Goal: Use online tool/utility: Utilize a website feature to perform a specific function

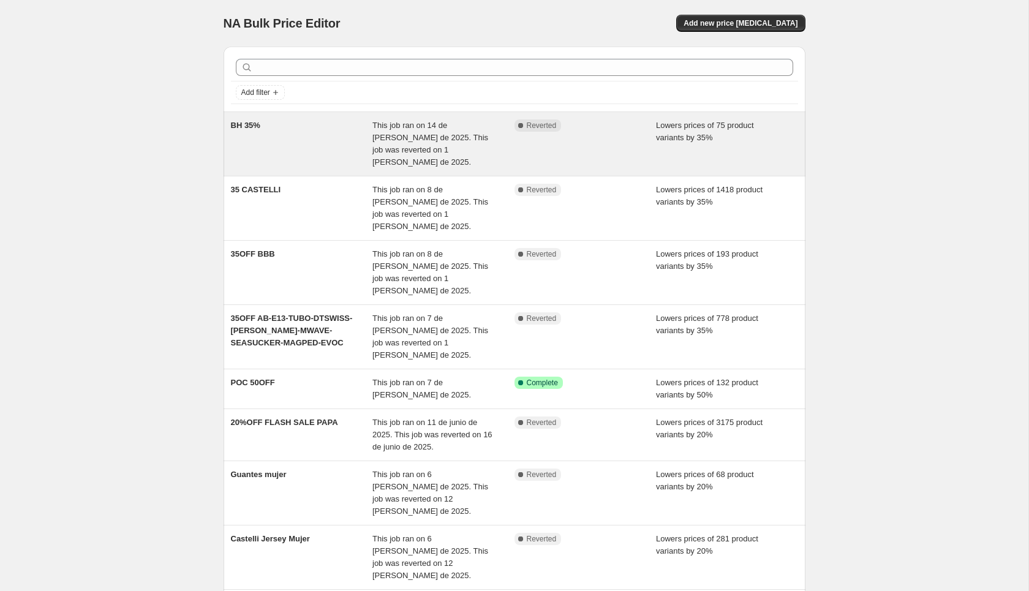
click at [595, 135] on div "Complete Reverted" at bounding box center [585, 143] width 142 height 49
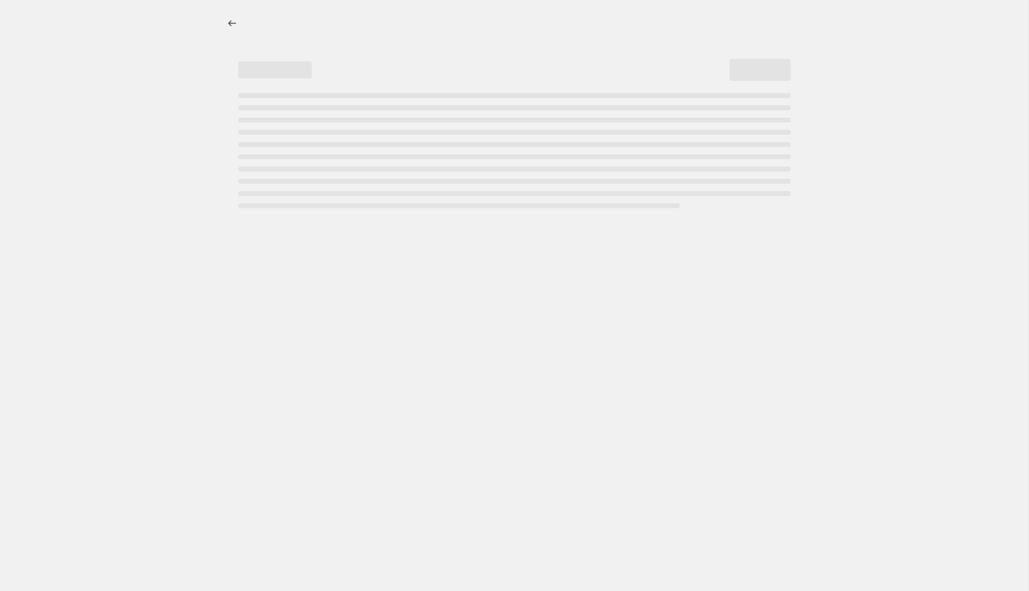
select select "percentage"
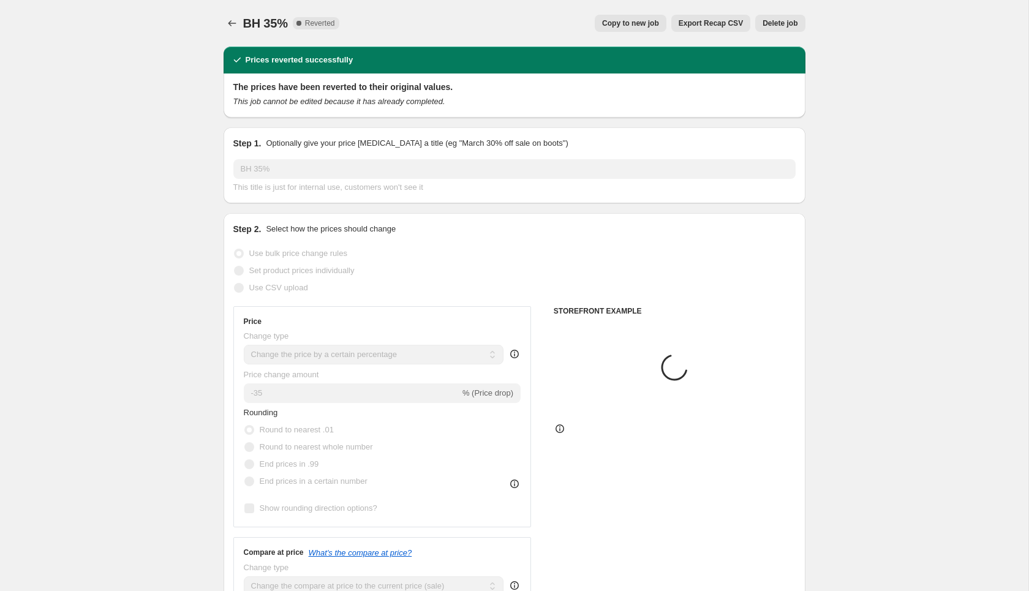
select select "vendor"
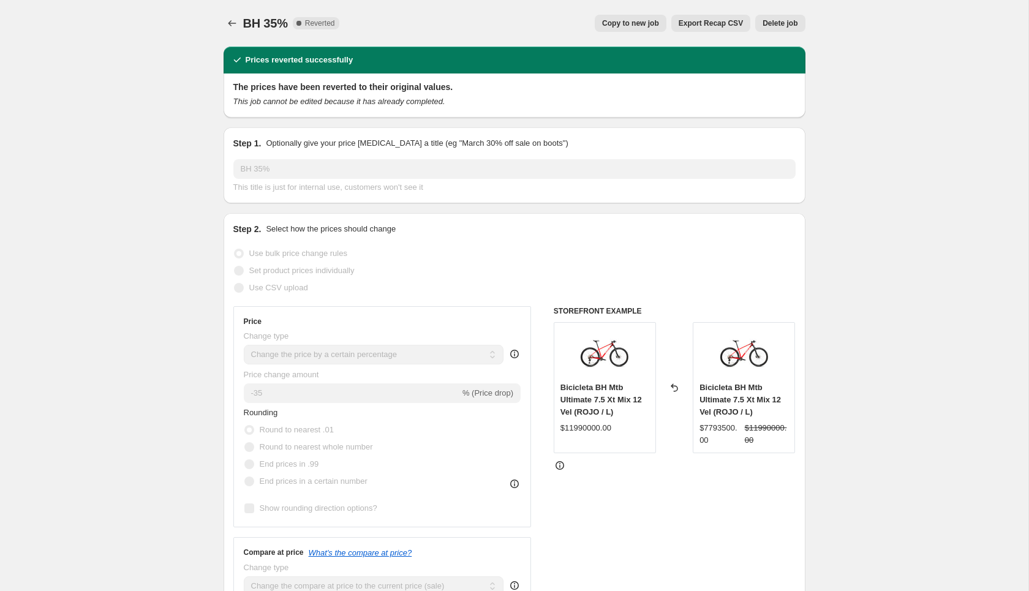
click at [237, 59] on icon at bounding box center [237, 60] width 12 height 12
click at [641, 26] on span "Copy to new job" at bounding box center [630, 23] width 57 height 10
select select "percentage"
select select "vendor"
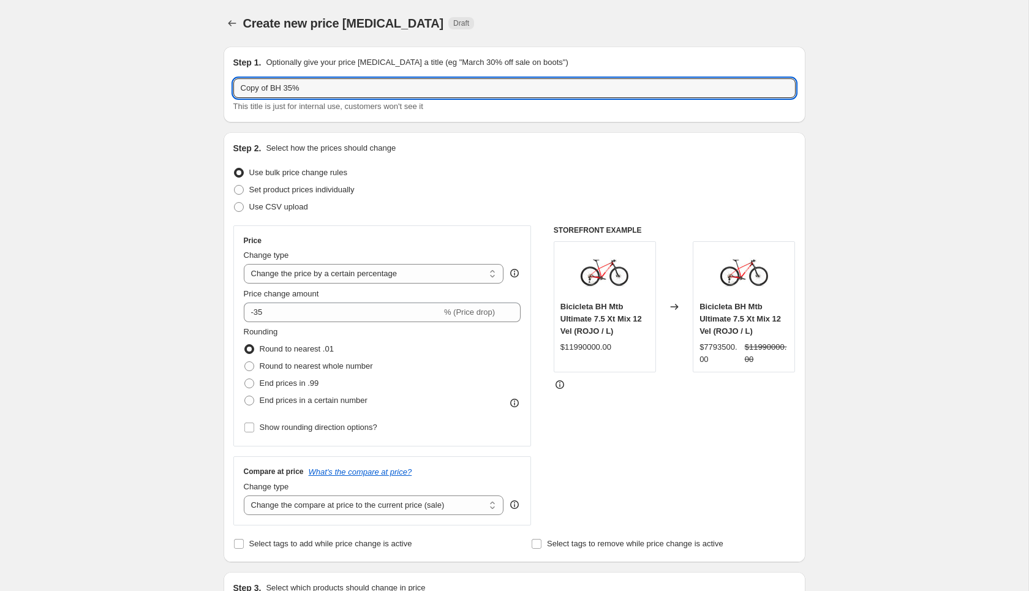
drag, startPoint x: 269, startPoint y: 89, endPoint x: 228, endPoint y: 89, distance: 41.6
click at [228, 89] on div "Step 1. Optionally give your price change job a title (eg "March 30% off sale o…" at bounding box center [515, 85] width 582 height 76
type input "Final BH 35%"
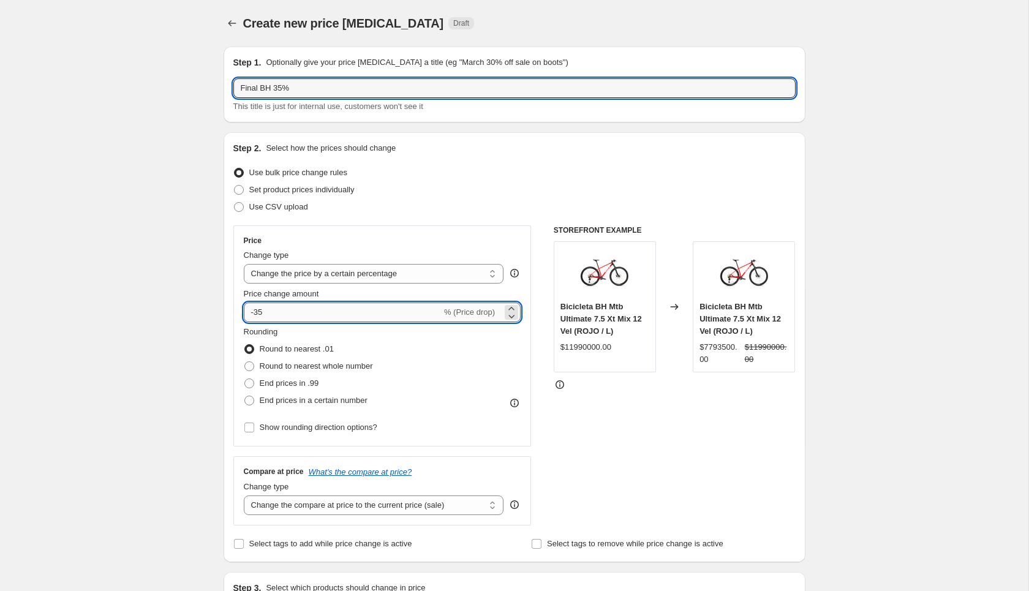
click at [285, 315] on input "-35" at bounding box center [343, 313] width 198 height 20
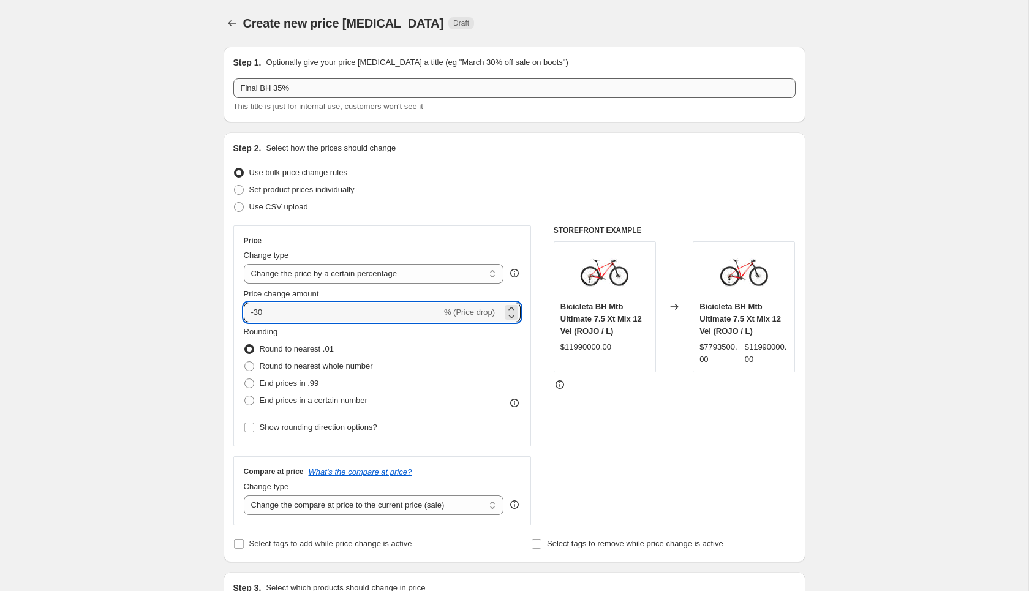
type input "-30"
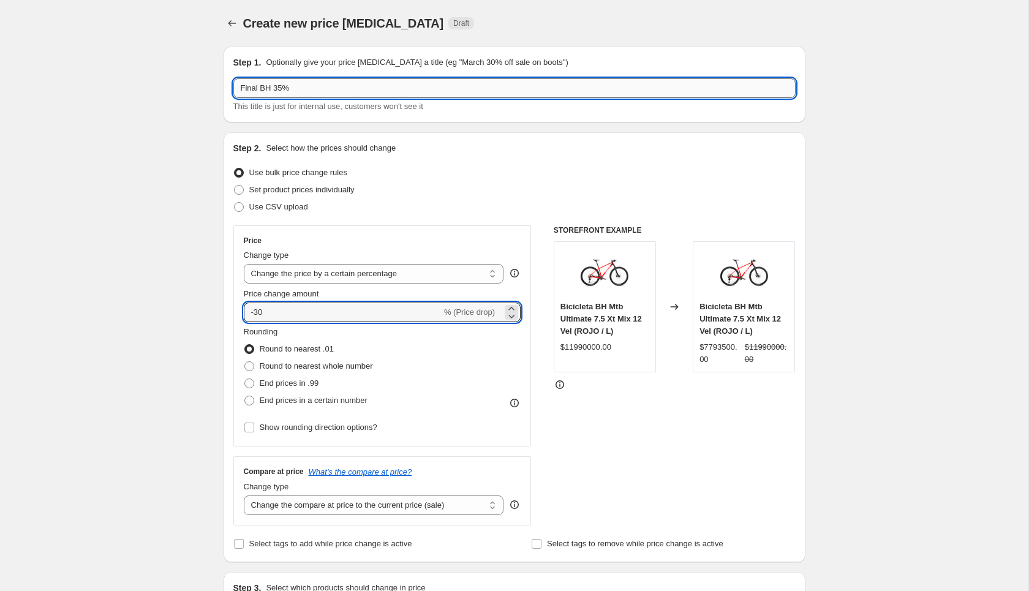
click at [284, 89] on input "Final BH 35%" at bounding box center [514, 88] width 562 height 20
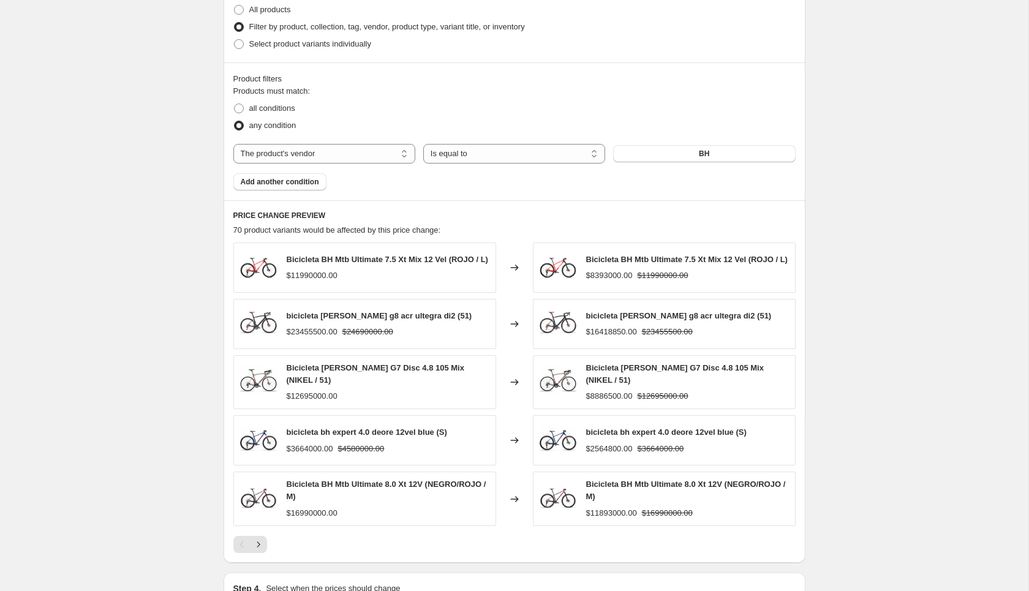
scroll to position [779, 0]
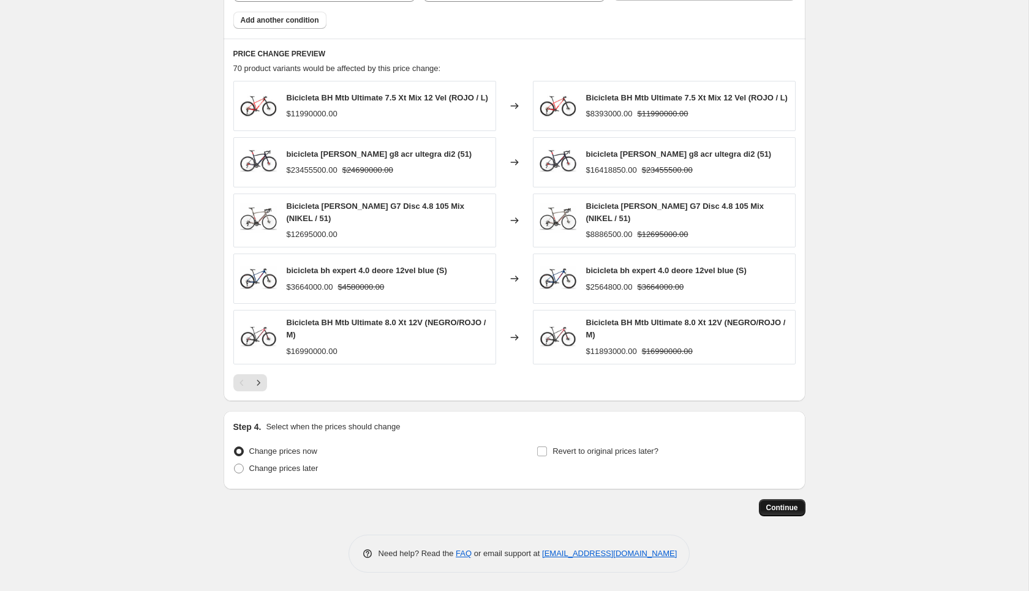
type input "Final BH 30%"
click at [783, 506] on span "Continue" at bounding box center [782, 508] width 32 height 10
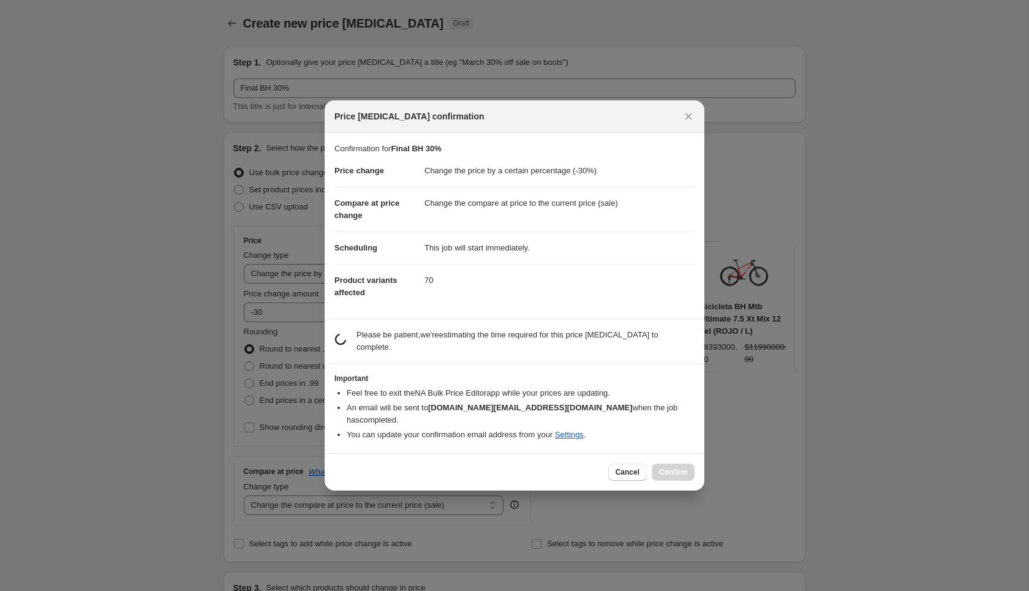
scroll to position [0, 0]
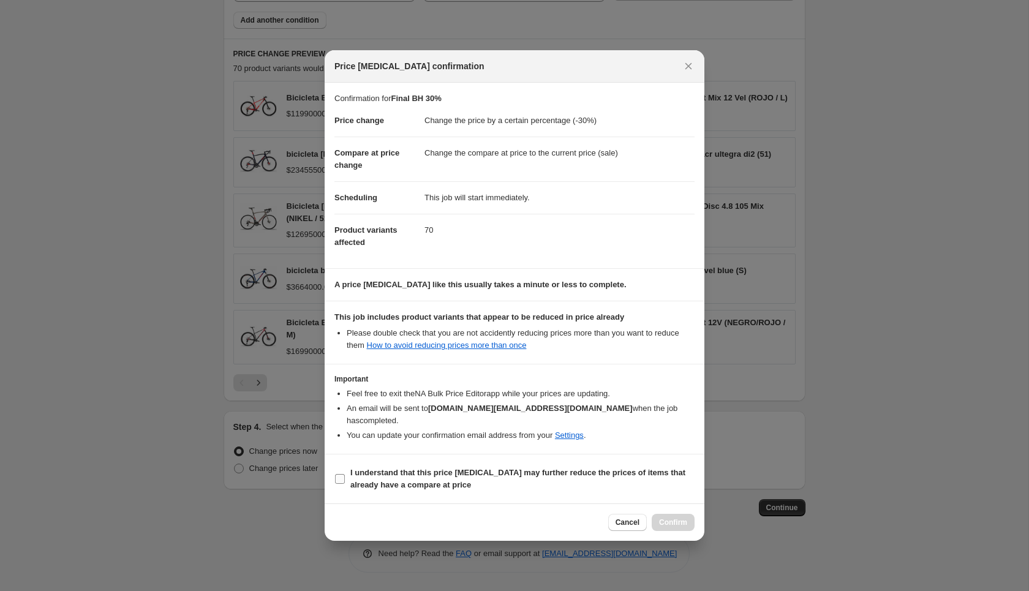
click at [341, 474] on input "I understand that this price change job may further reduce the prices of items …" at bounding box center [340, 479] width 10 height 10
checkbox input "true"
click at [667, 517] on span "Confirm" at bounding box center [673, 522] width 28 height 10
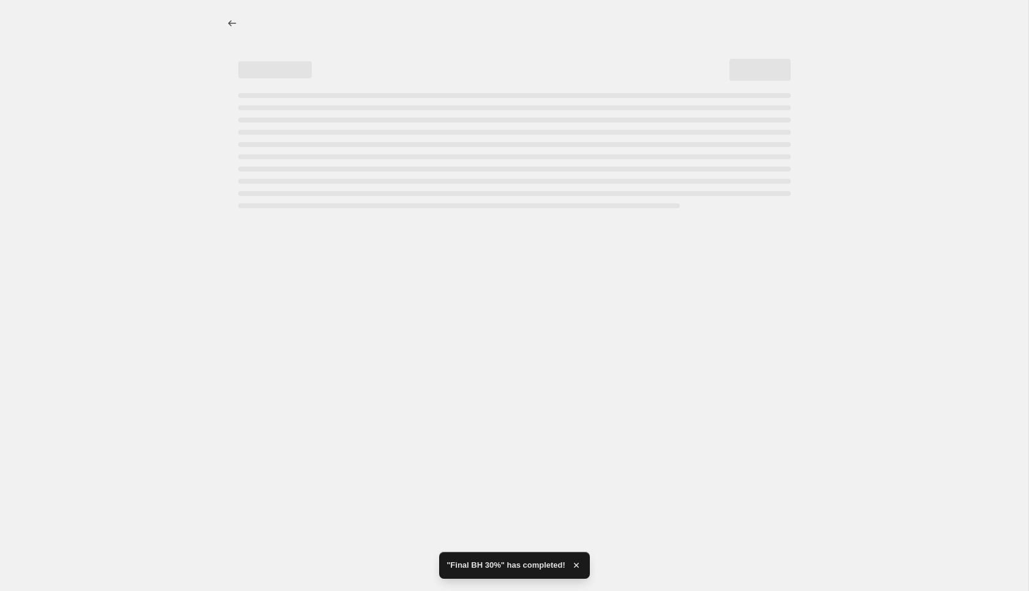
select select "percentage"
select select "vendor"
